Goal: Information Seeking & Learning: Learn about a topic

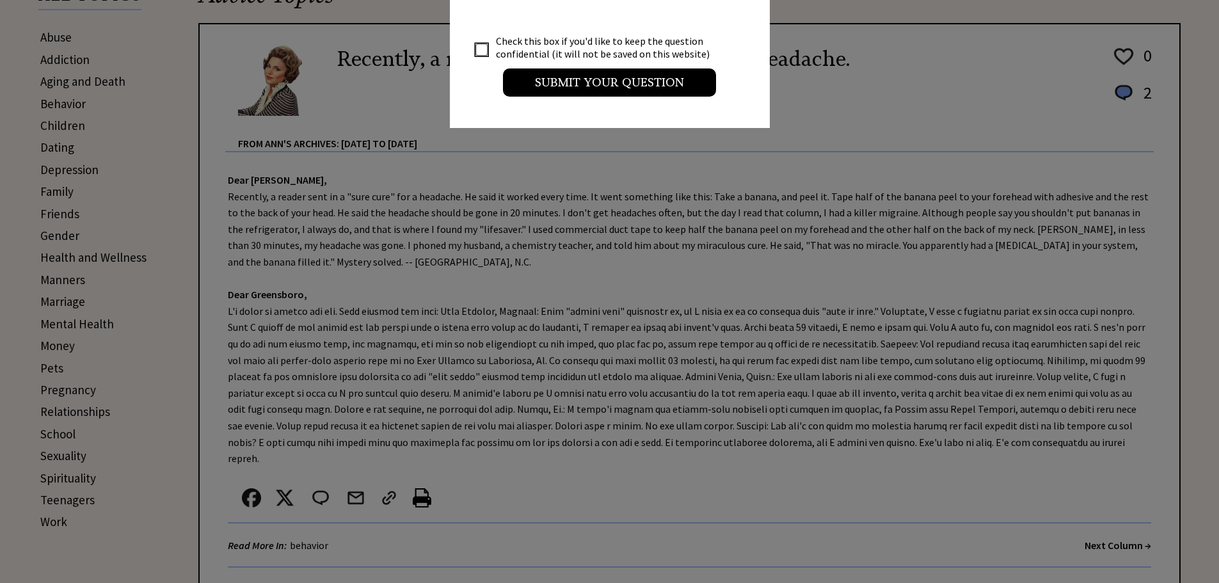
scroll to position [320, 0]
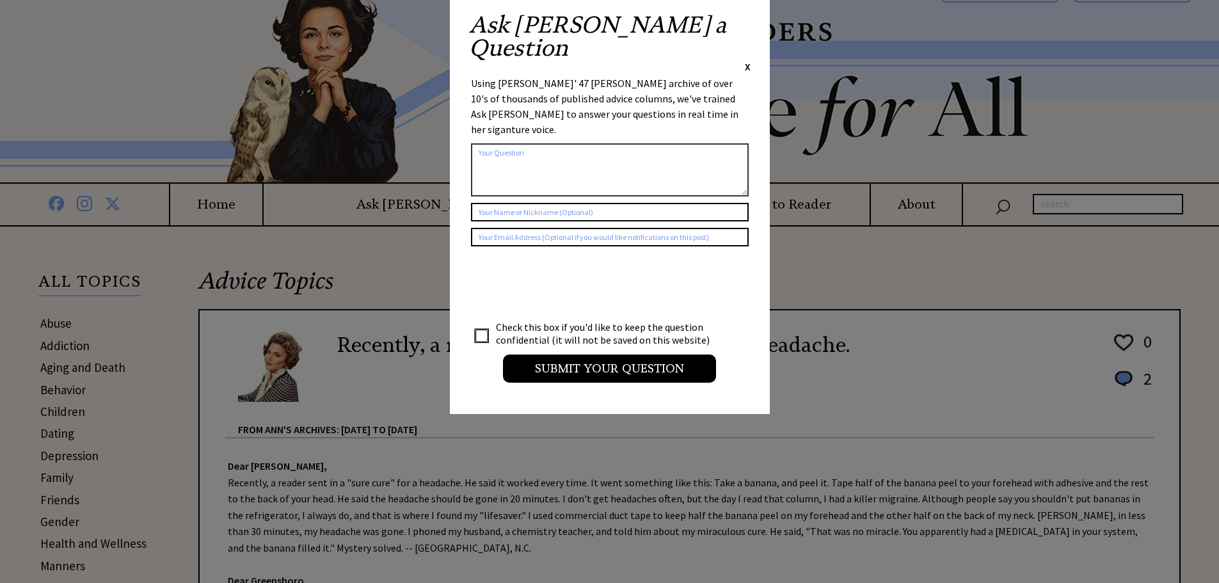
scroll to position [0, 0]
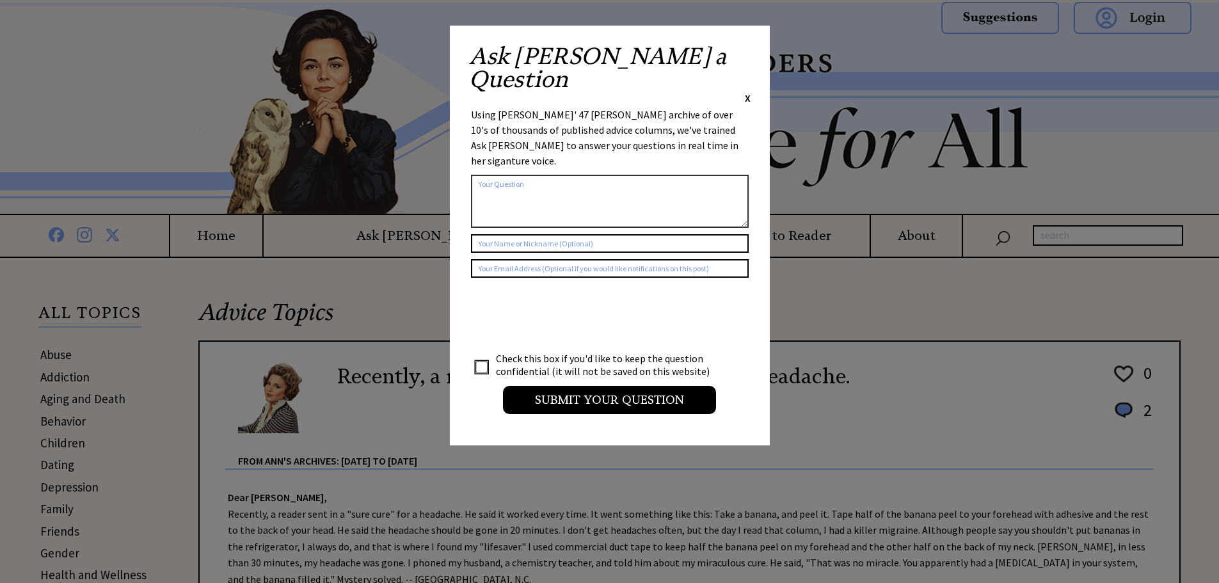
click at [751, 55] on div "Ask Ann a Question X Using Ann Landers' 47 vear archive of over 10's of thousan…" at bounding box center [610, 236] width 320 height 420
click at [747, 91] on span "X" at bounding box center [748, 97] width 6 height 13
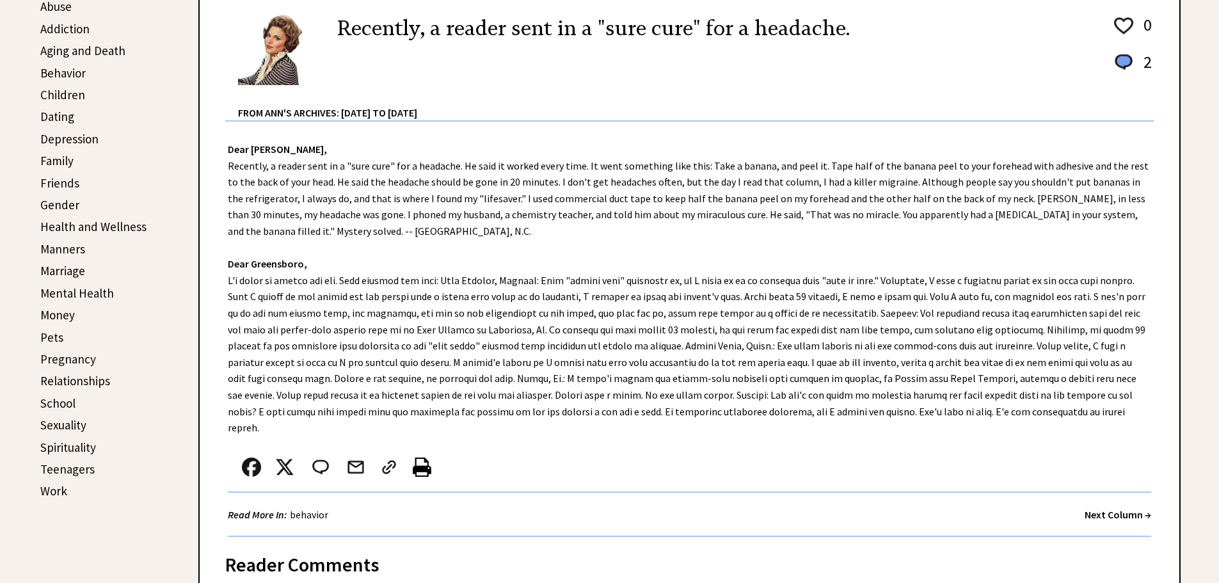
scroll to position [392, 0]
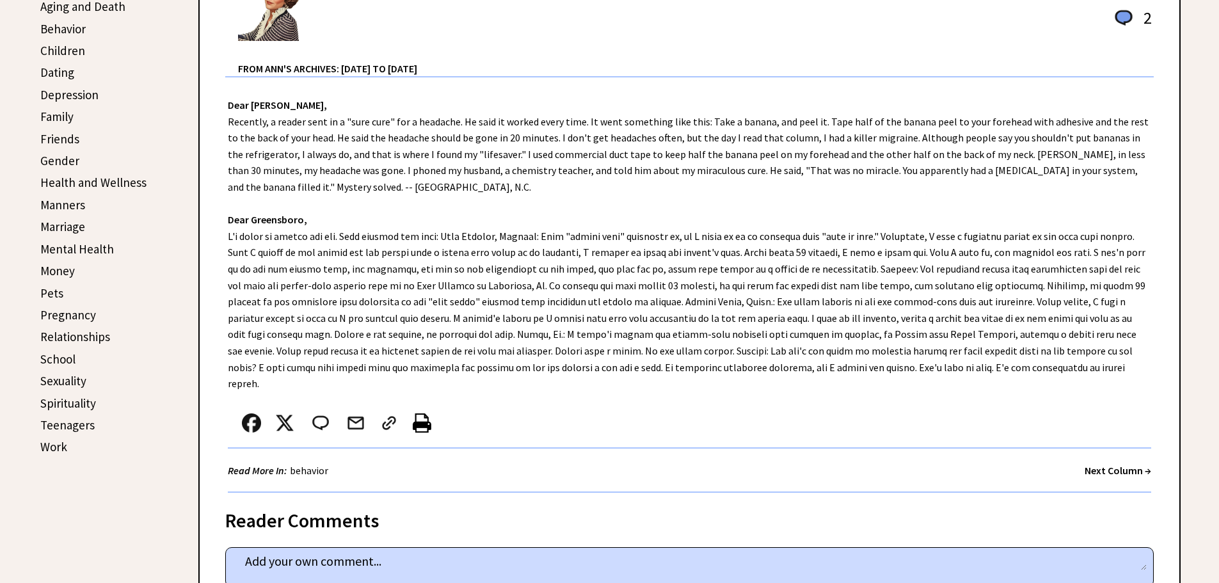
click at [72, 383] on link "Sexuality" at bounding box center [63, 380] width 46 height 15
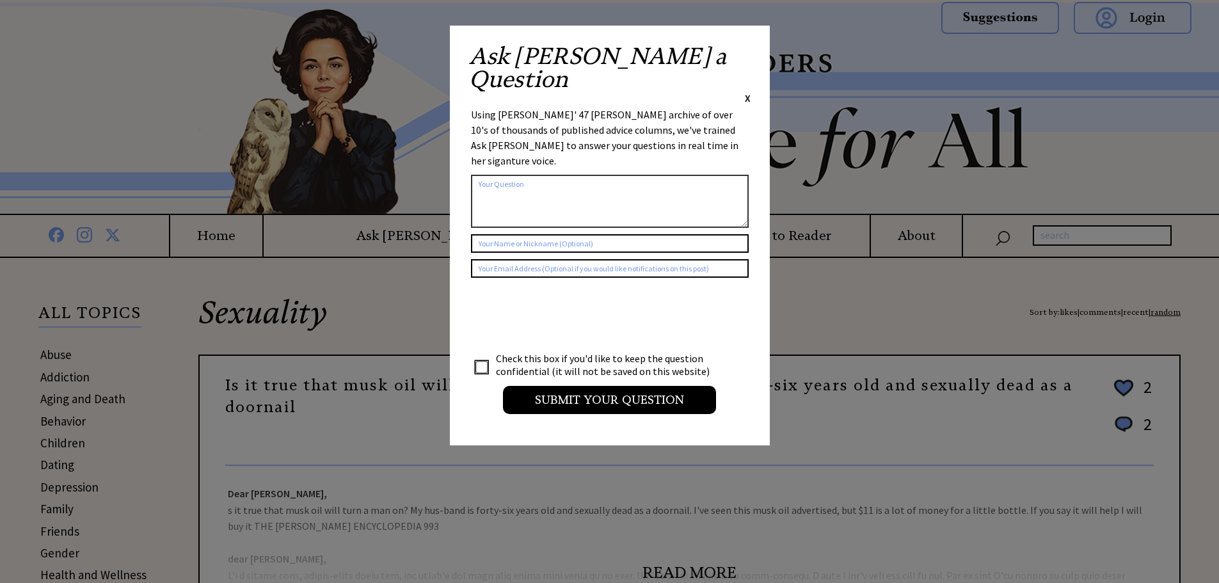
click at [749, 91] on span "X" at bounding box center [748, 97] width 6 height 13
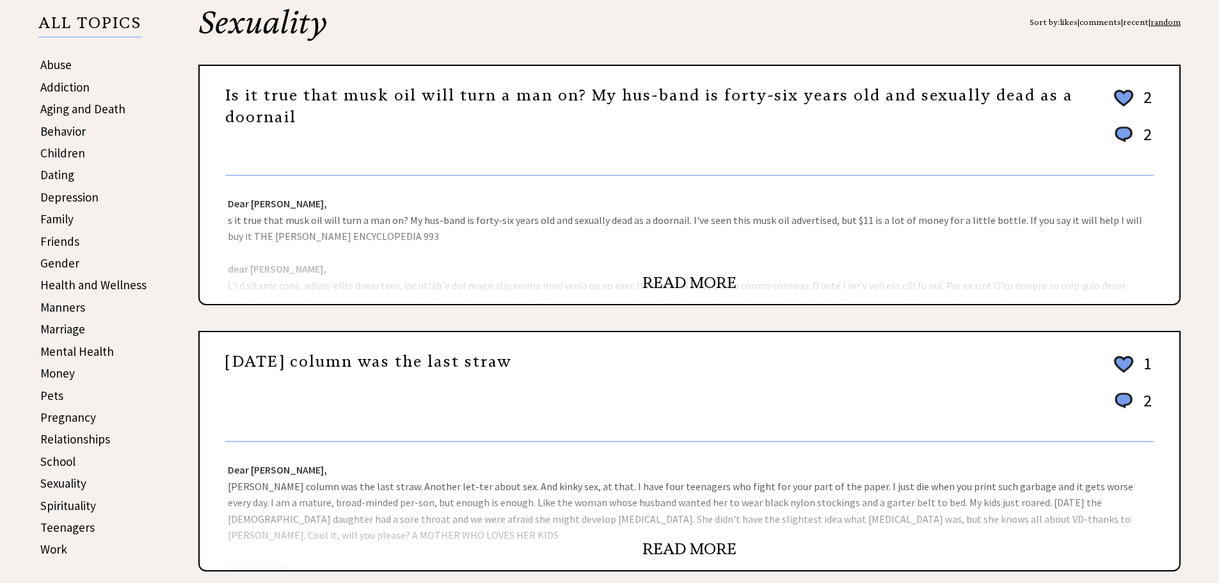
scroll to position [320, 0]
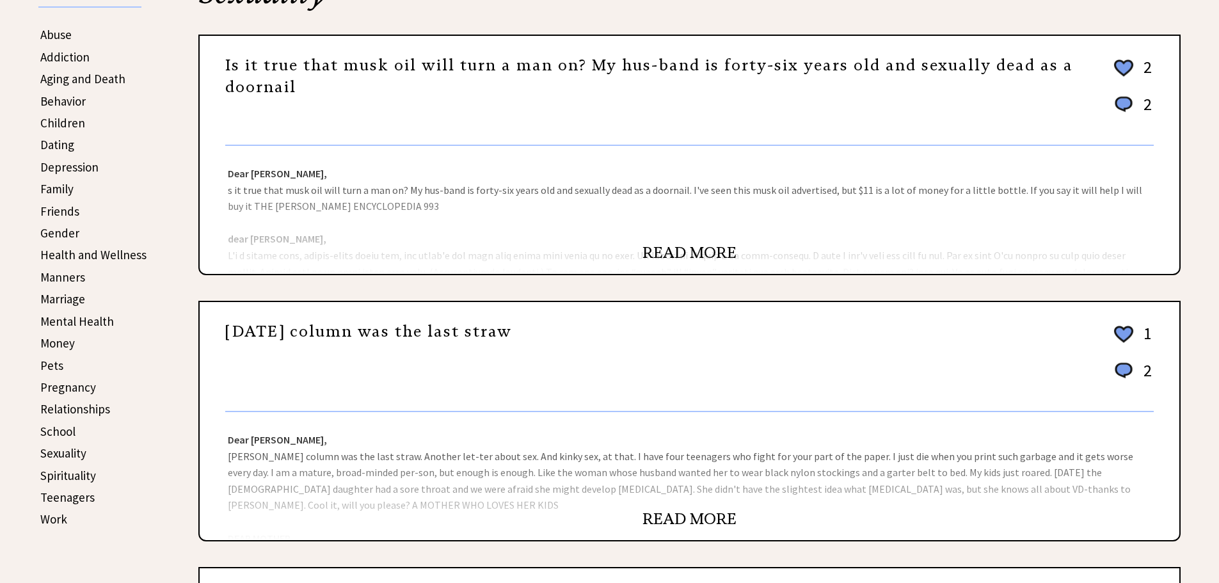
click at [682, 253] on link "READ MORE" at bounding box center [689, 252] width 94 height 19
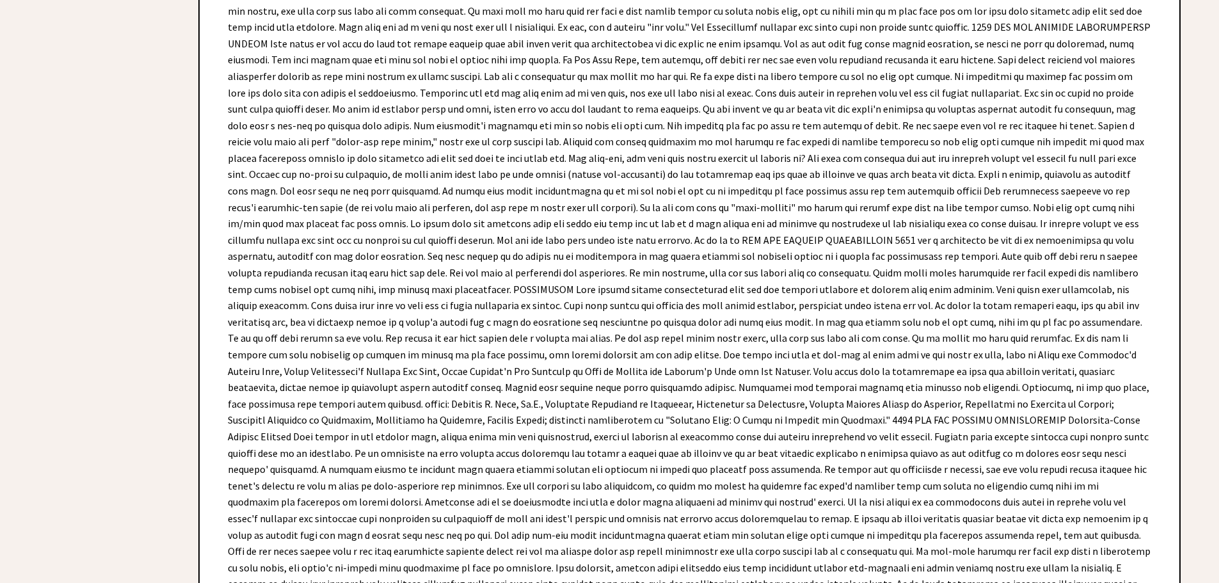
scroll to position [2346, 0]
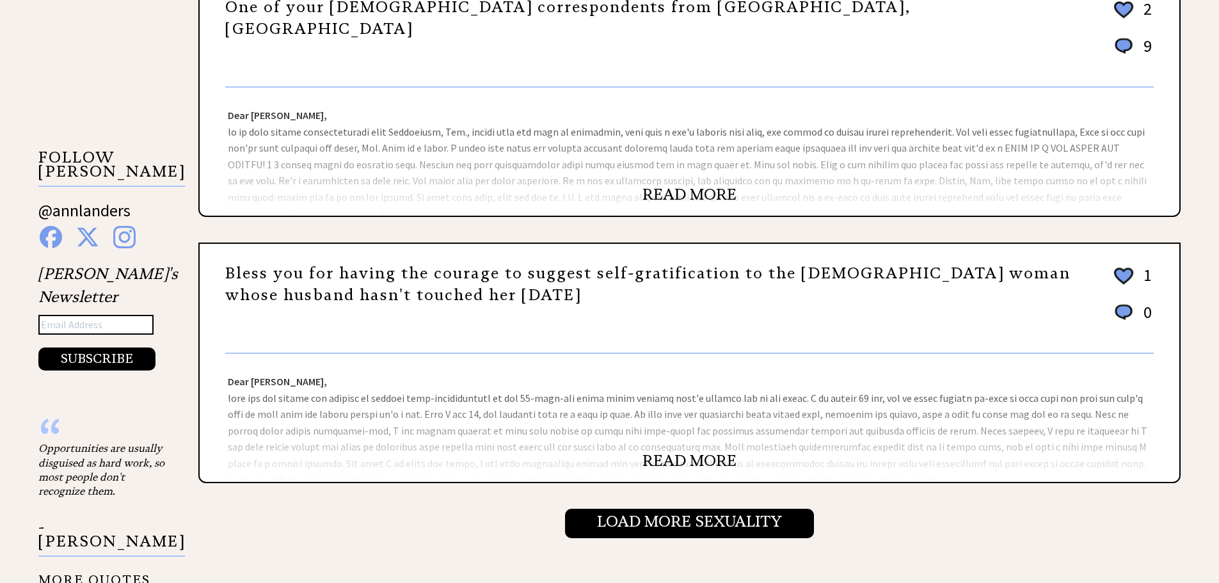
scroll to position [1284, 0]
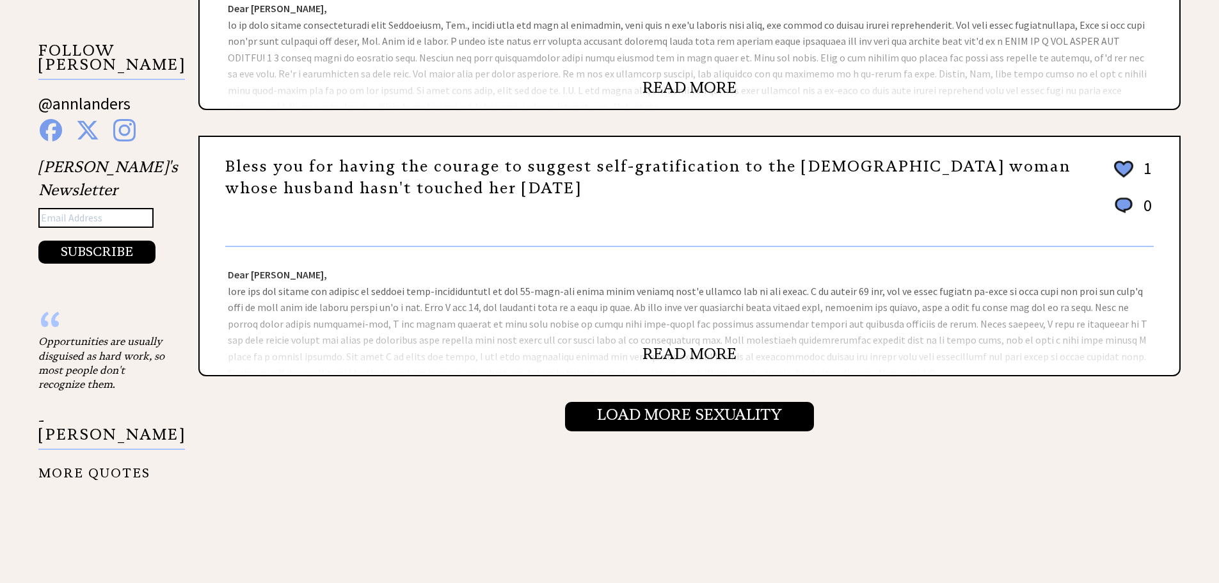
click at [707, 354] on link "READ MORE" at bounding box center [689, 353] width 94 height 19
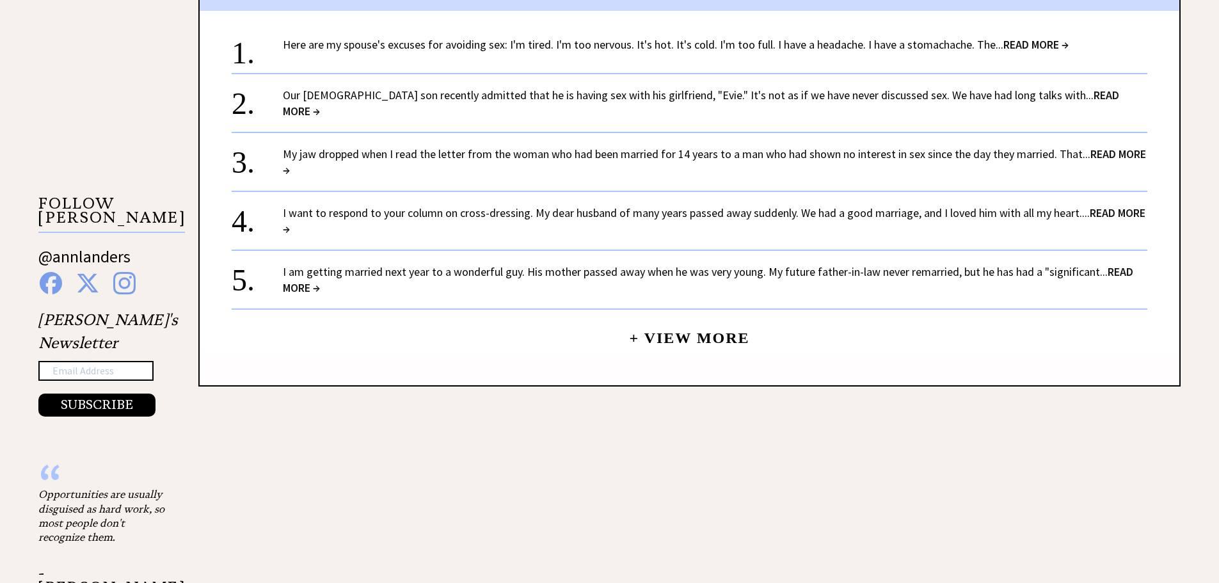
scroll to position [1067, 0]
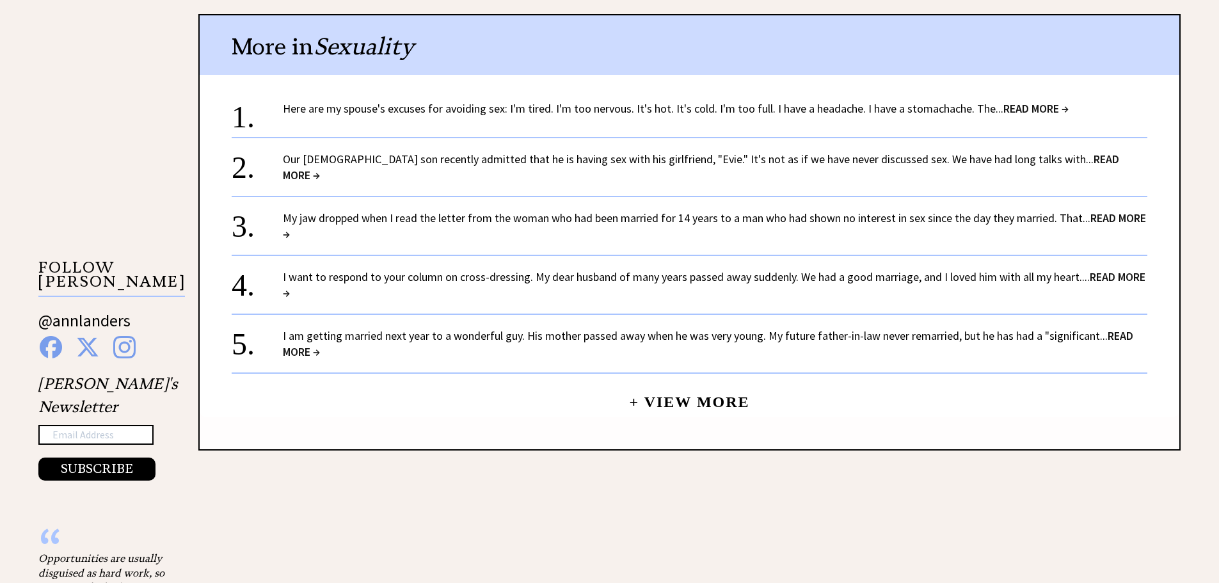
click at [697, 383] on link "+ View More" at bounding box center [689, 397] width 120 height 28
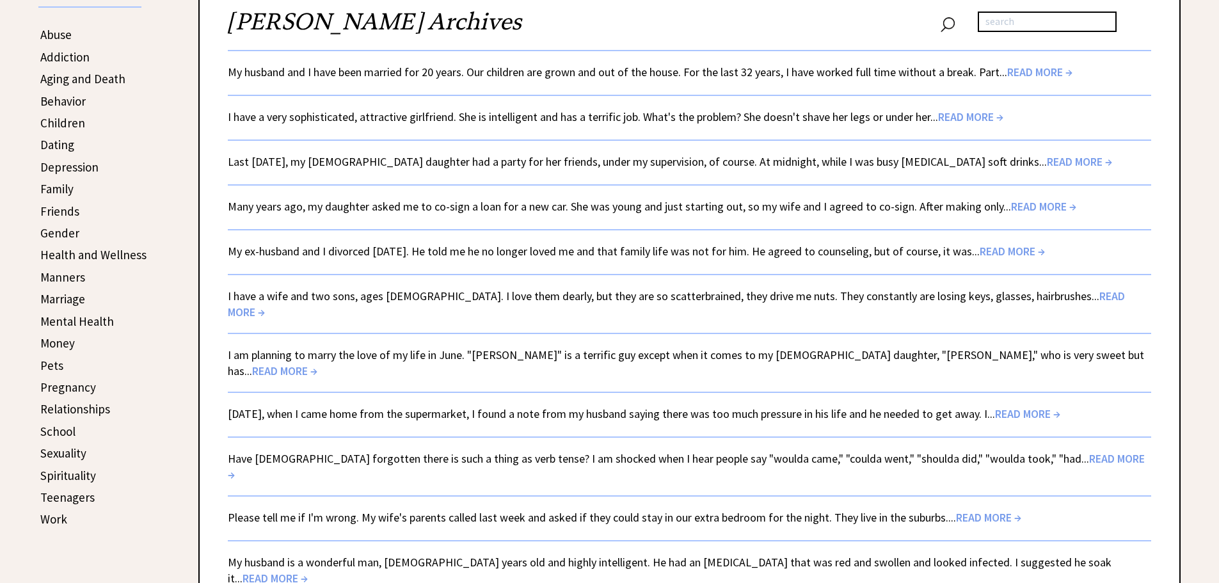
scroll to position [427, 0]
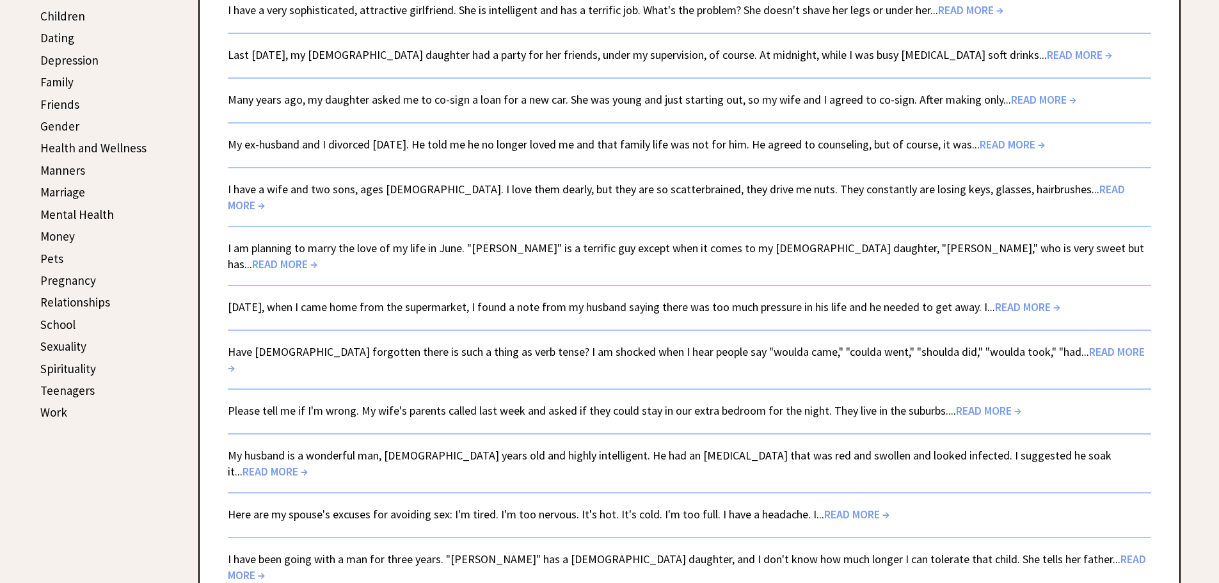
click at [73, 343] on link "Sexuality" at bounding box center [63, 345] width 46 height 15
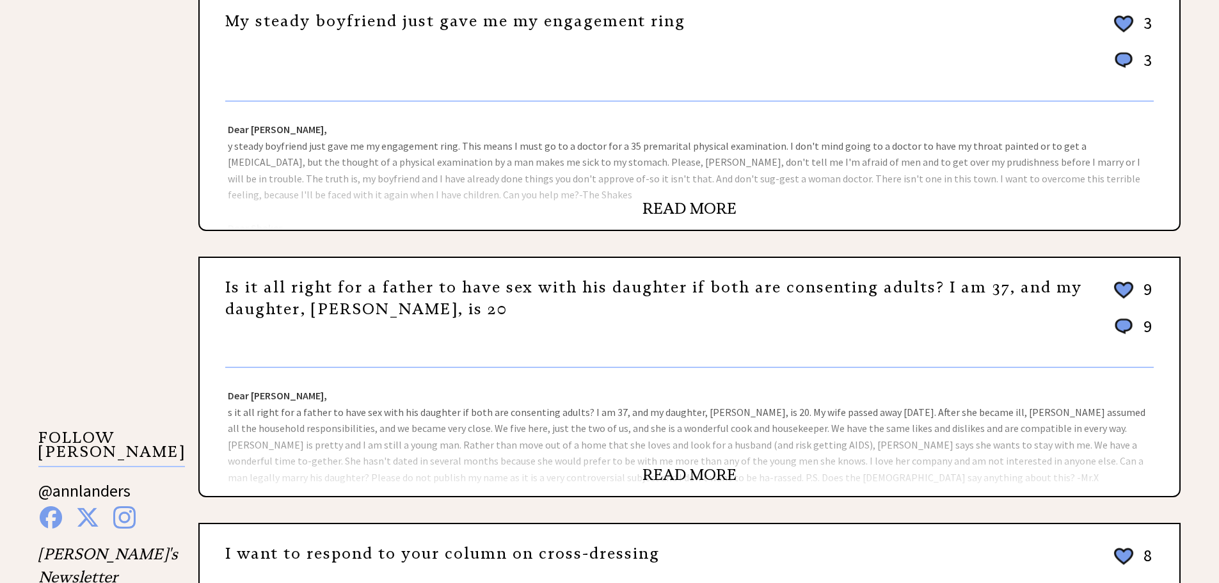
scroll to position [960, 0]
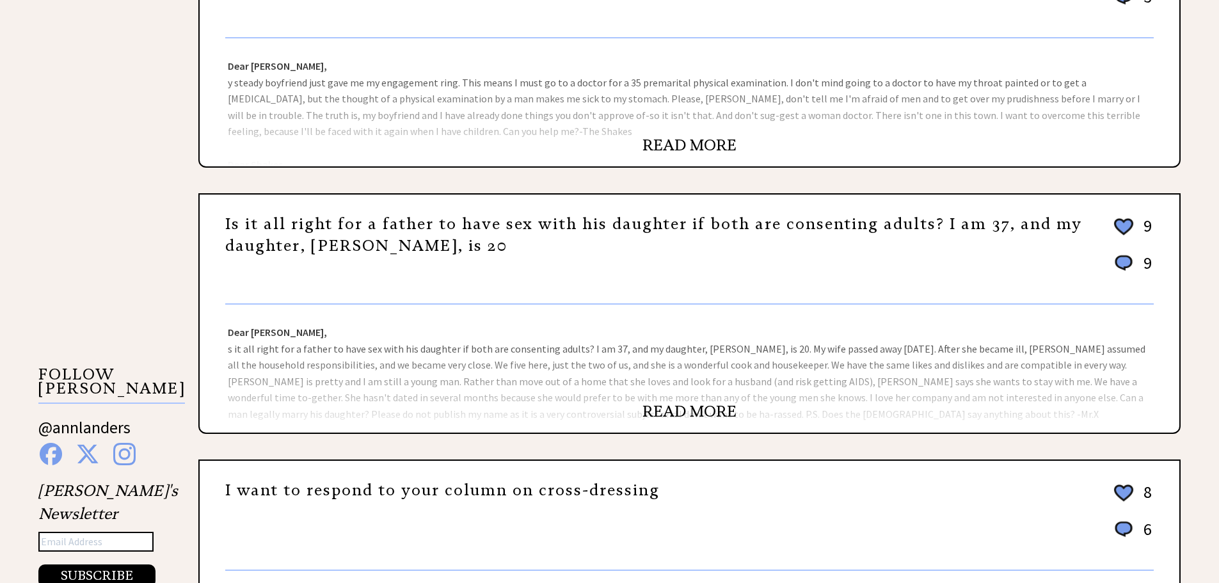
click at [703, 406] on link "READ MORE" at bounding box center [689, 411] width 94 height 19
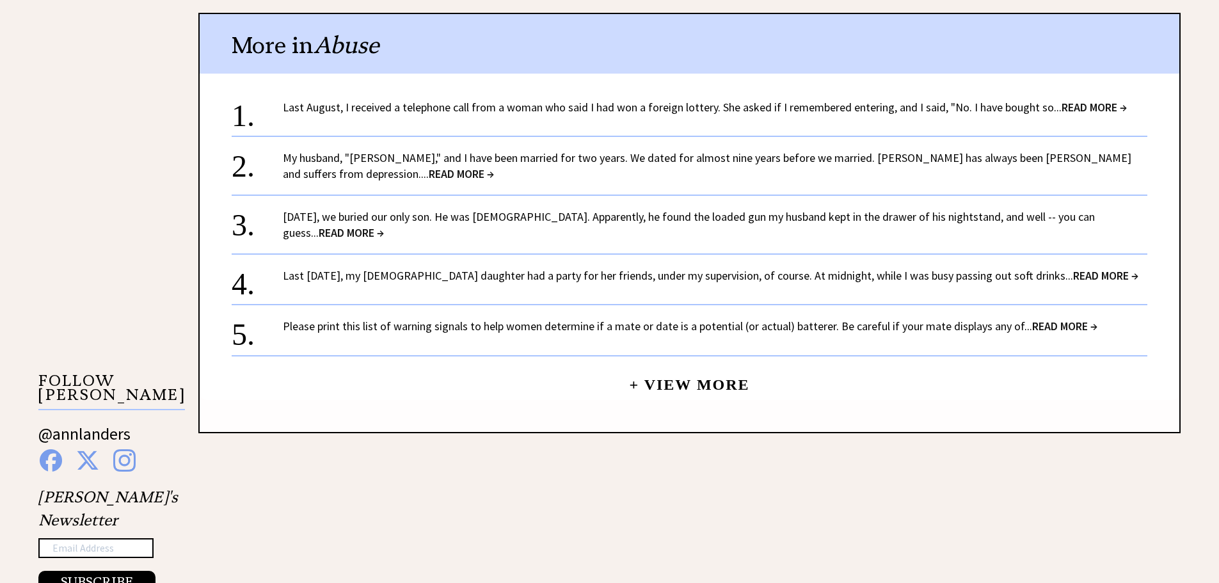
scroll to position [960, 0]
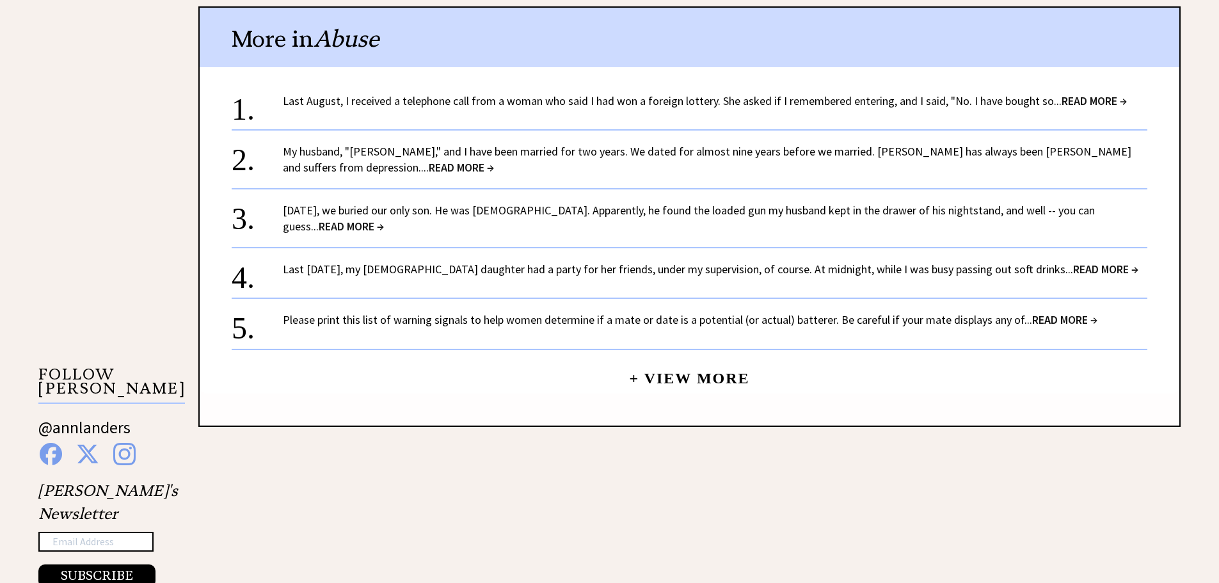
click at [1073, 270] on span "READ MORE →" at bounding box center [1105, 269] width 65 height 15
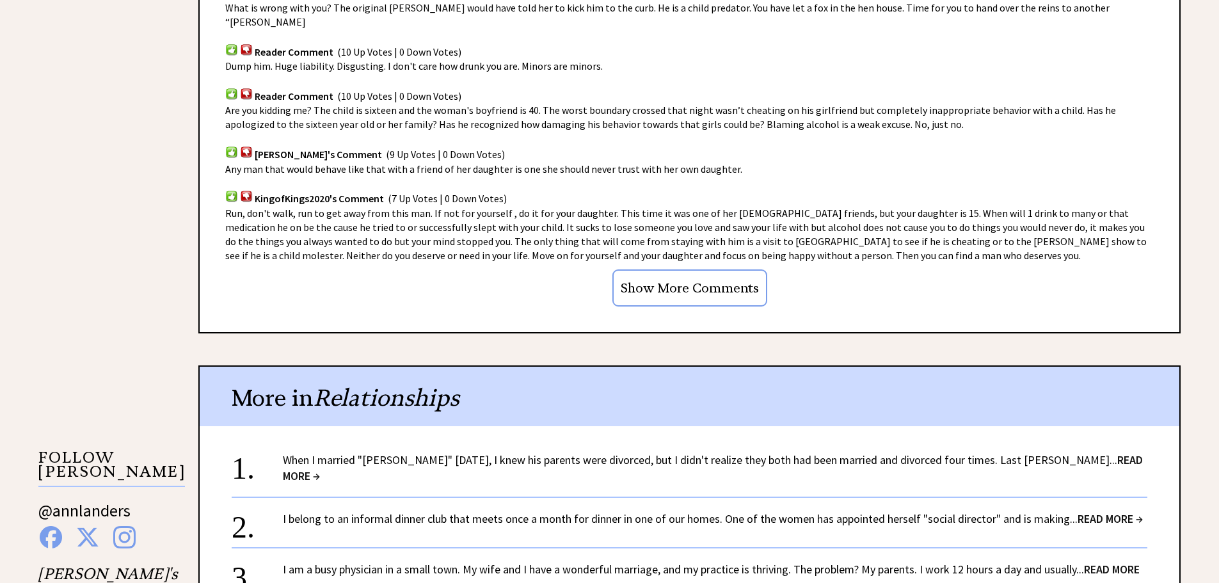
scroll to position [747, 0]
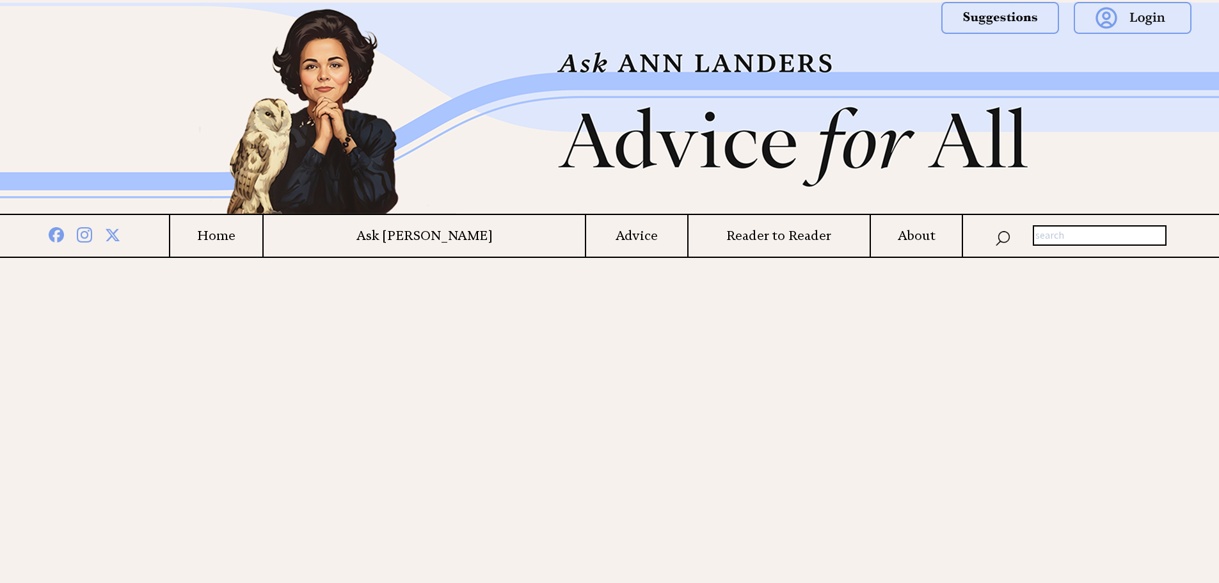
scroll to position [960, 0]
